Goal: Information Seeking & Learning: Compare options

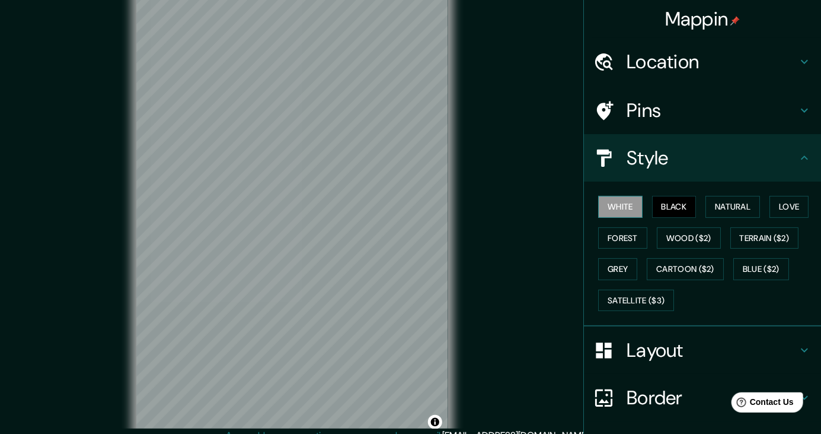
click at [619, 209] on button "White" at bounding box center [620, 207] width 44 height 22
click at [698, 265] on button "Cartoon ($2)" at bounding box center [685, 269] width 77 height 22
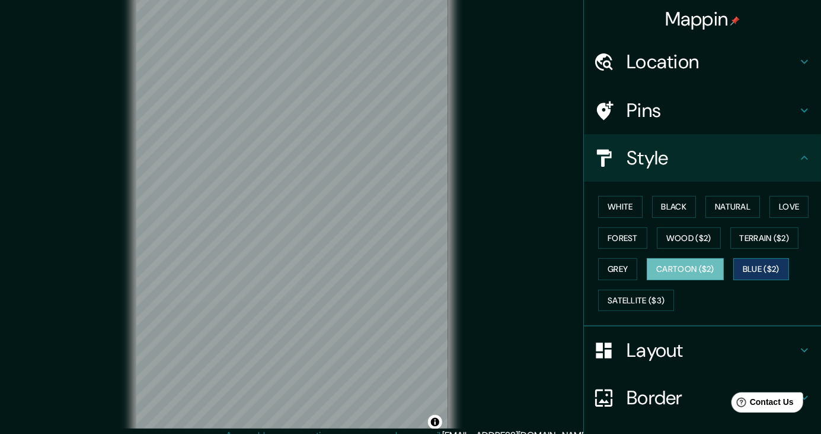
click at [770, 270] on button "Blue ($2)" at bounding box center [762, 269] width 56 height 22
click at [643, 300] on button "Satellite ($3)" at bounding box center [636, 300] width 76 height 22
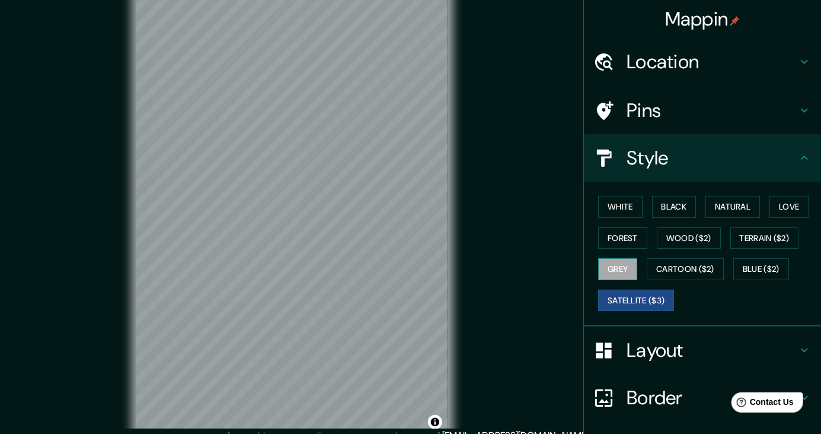
click at [619, 266] on button "Grey" at bounding box center [617, 269] width 39 height 22
click at [773, 237] on button "Terrain ($2)" at bounding box center [765, 238] width 69 height 22
click at [636, 297] on button "Satellite ($3)" at bounding box center [636, 300] width 76 height 22
click at [620, 259] on button "Grey" at bounding box center [617, 269] width 39 height 22
click at [760, 272] on button "Blue ($2)" at bounding box center [762, 269] width 56 height 22
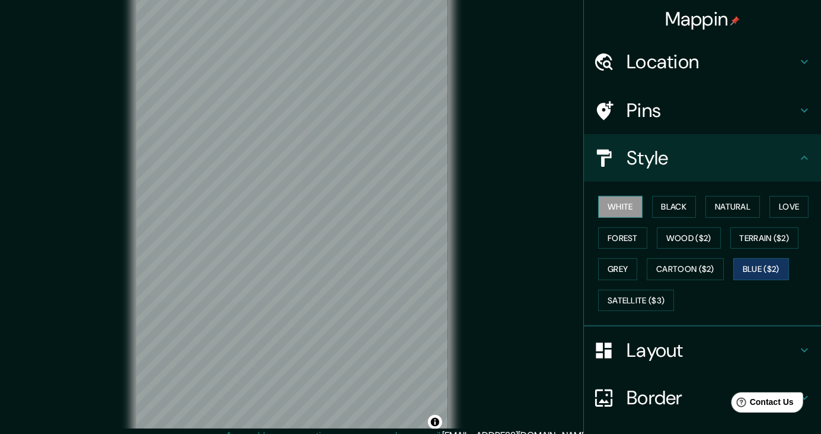
click at [617, 198] on button "White" at bounding box center [620, 207] width 44 height 22
click at [609, 233] on button "Forest" at bounding box center [622, 238] width 49 height 22
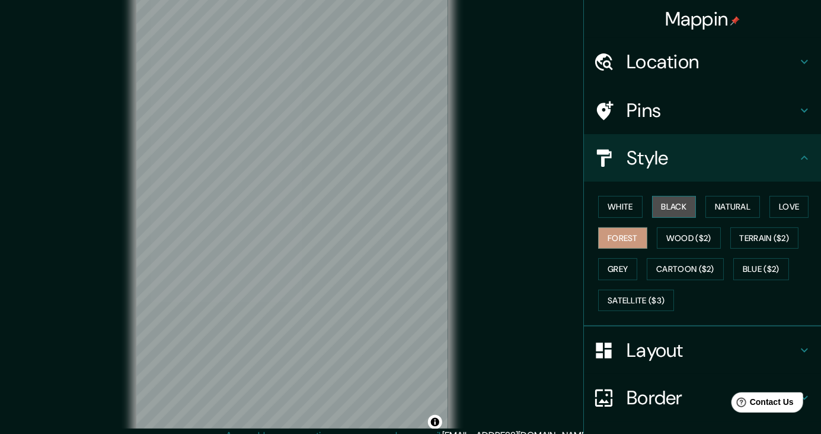
click at [674, 202] on button "Black" at bounding box center [674, 207] width 44 height 22
